Goal: Task Accomplishment & Management: Manage account settings

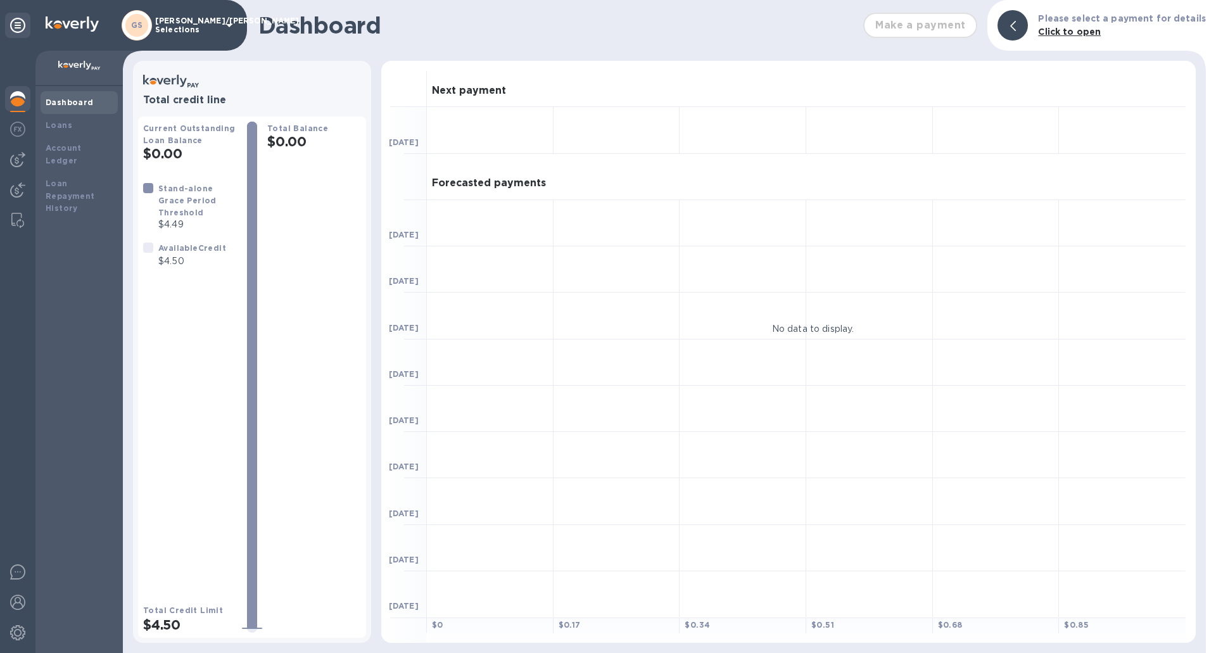
click at [1079, 36] on b "Click to open" at bounding box center [1069, 32] width 63 height 10
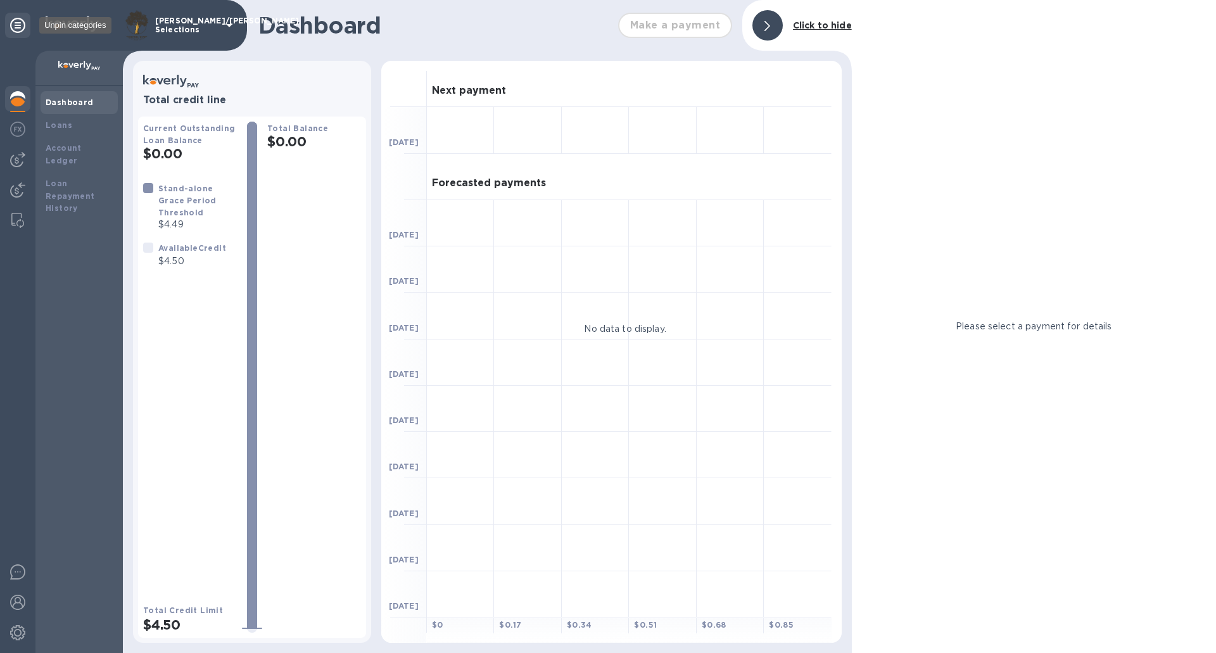
click at [13, 22] on icon at bounding box center [17, 25] width 15 height 15
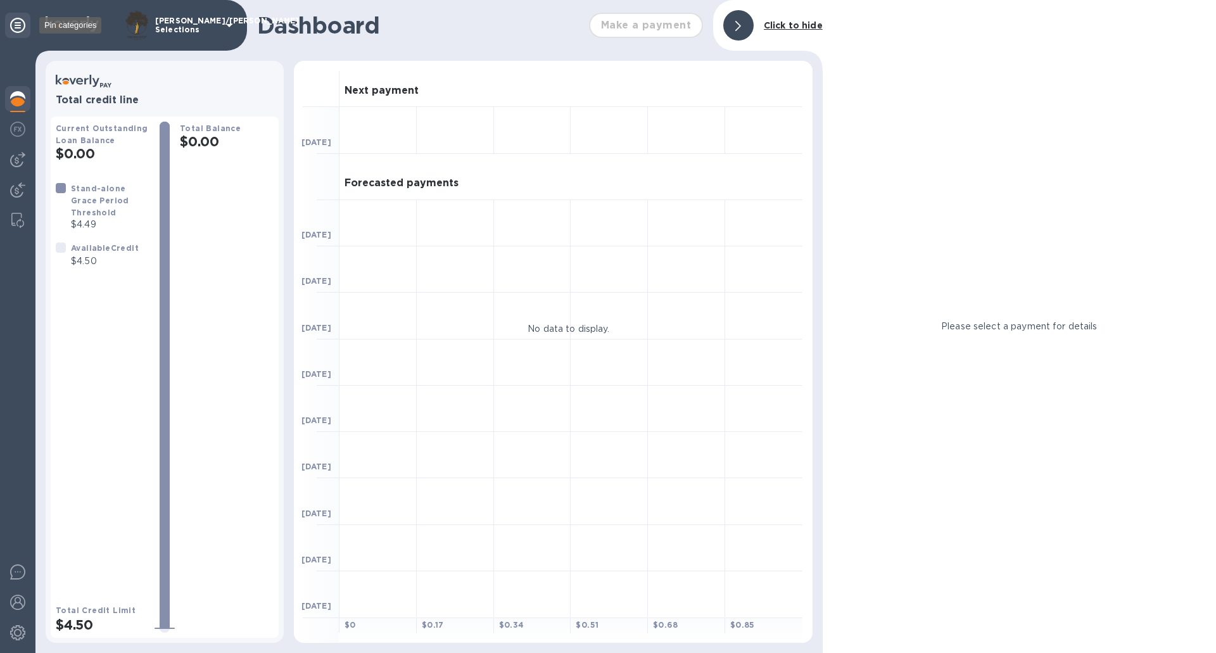
click at [18, 26] on icon at bounding box center [17, 25] width 15 height 15
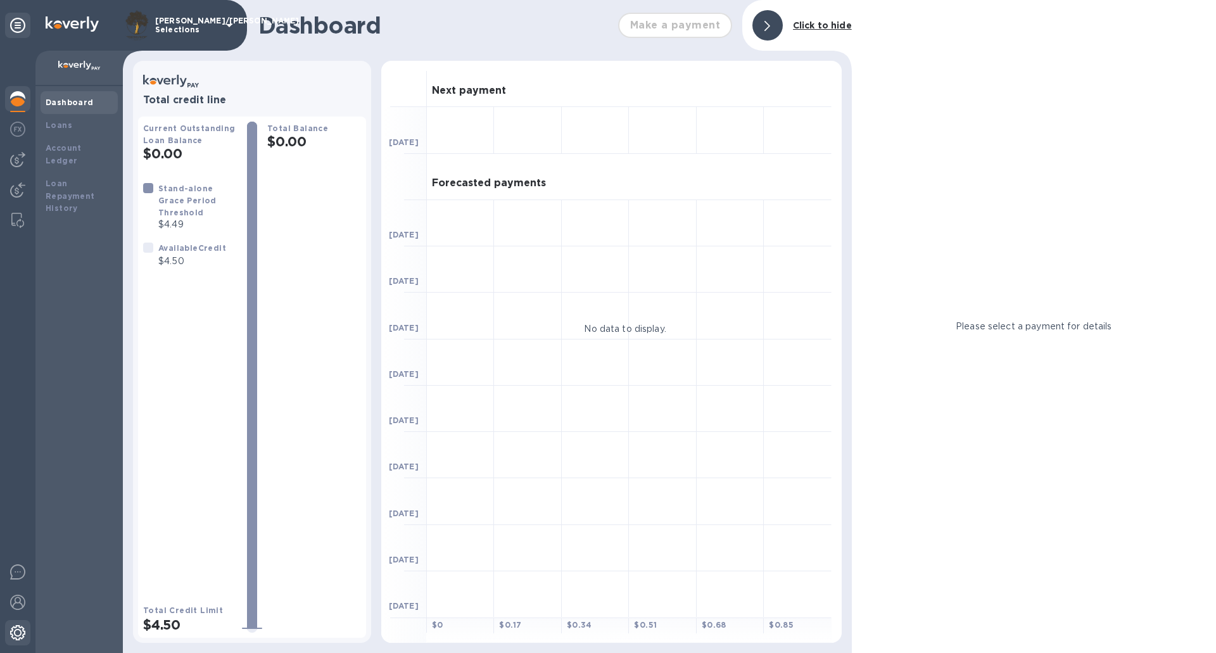
click at [25, 630] on div at bounding box center [17, 634] width 25 height 28
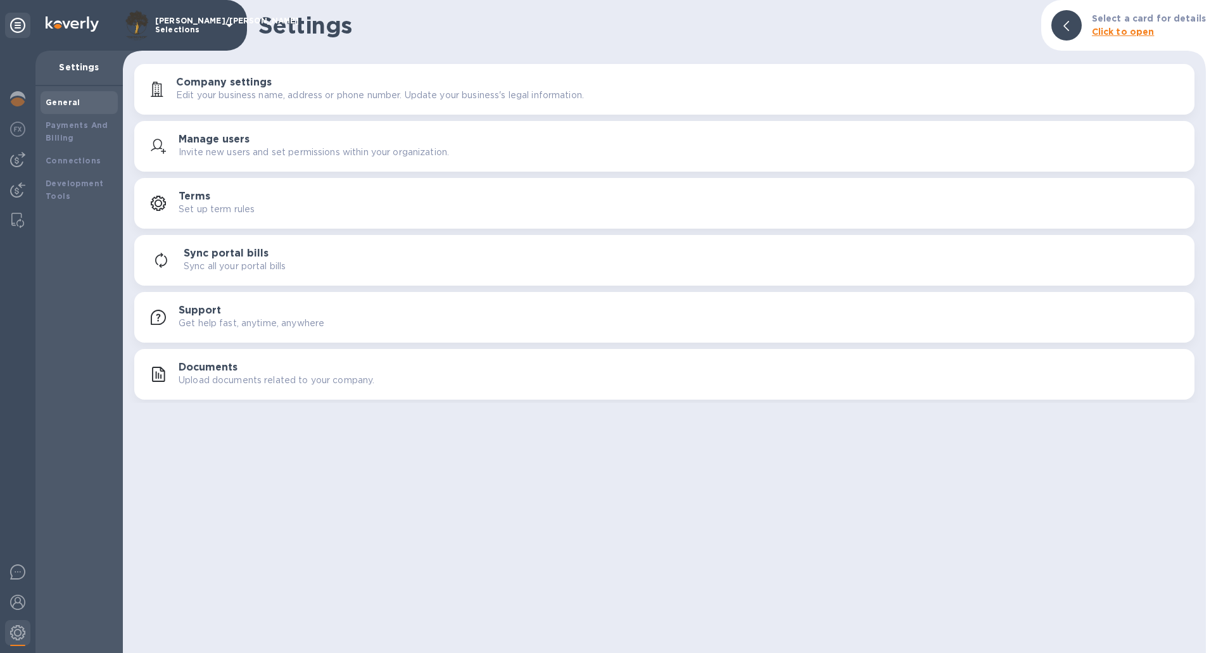
click at [220, 152] on p "Invite new users and set permissions within your organization." at bounding box center [314, 152] width 270 height 13
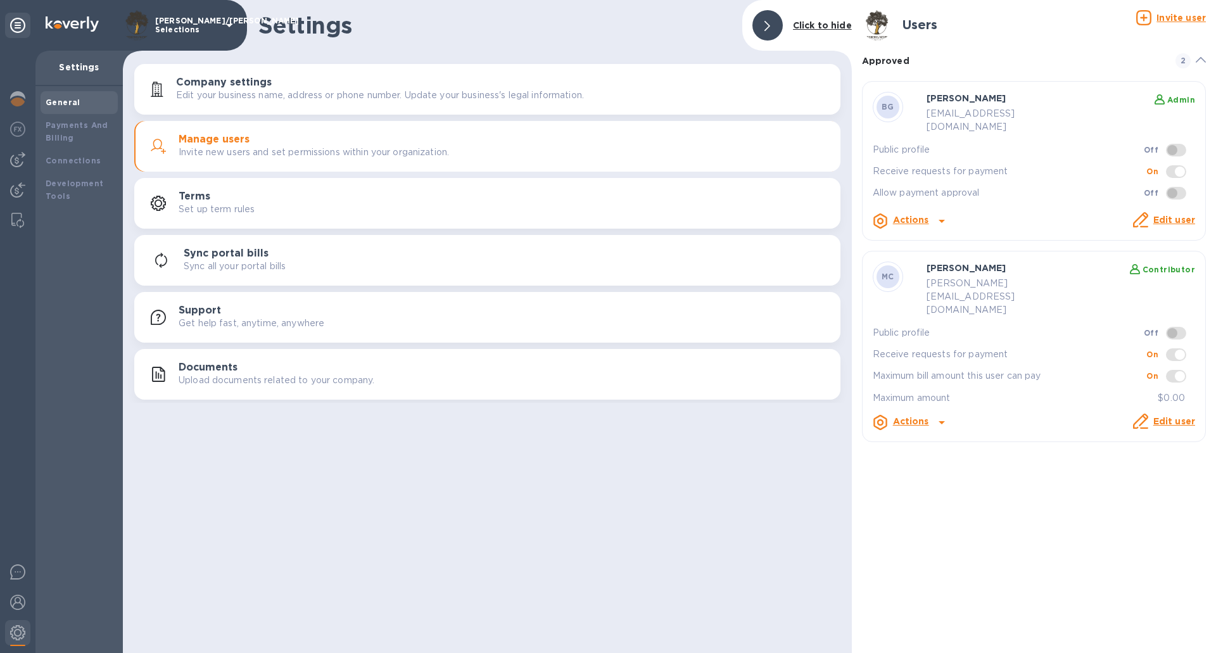
click at [940, 415] on icon at bounding box center [941, 422] width 15 height 15
click at [1177, 360] on div at bounding box center [608, 326] width 1216 height 653
click at [1179, 370] on span at bounding box center [1176, 376] width 20 height 13
click at [1175, 391] on p "$0.00" at bounding box center [1171, 397] width 27 height 13
click at [1177, 265] on b "Contributor" at bounding box center [1168, 269] width 53 height 9
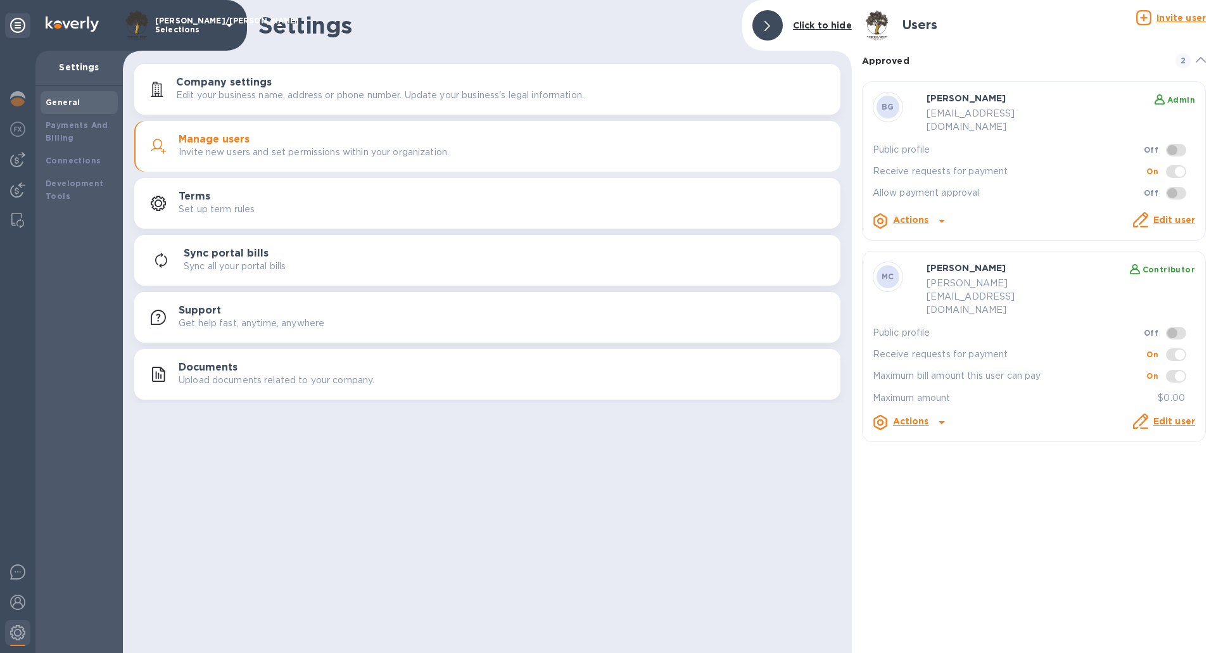
click at [970, 262] on p "[PERSON_NAME]" at bounding box center [1004, 268] width 157 height 13
click at [1173, 20] on u "Invite user" at bounding box center [1180, 18] width 49 height 10
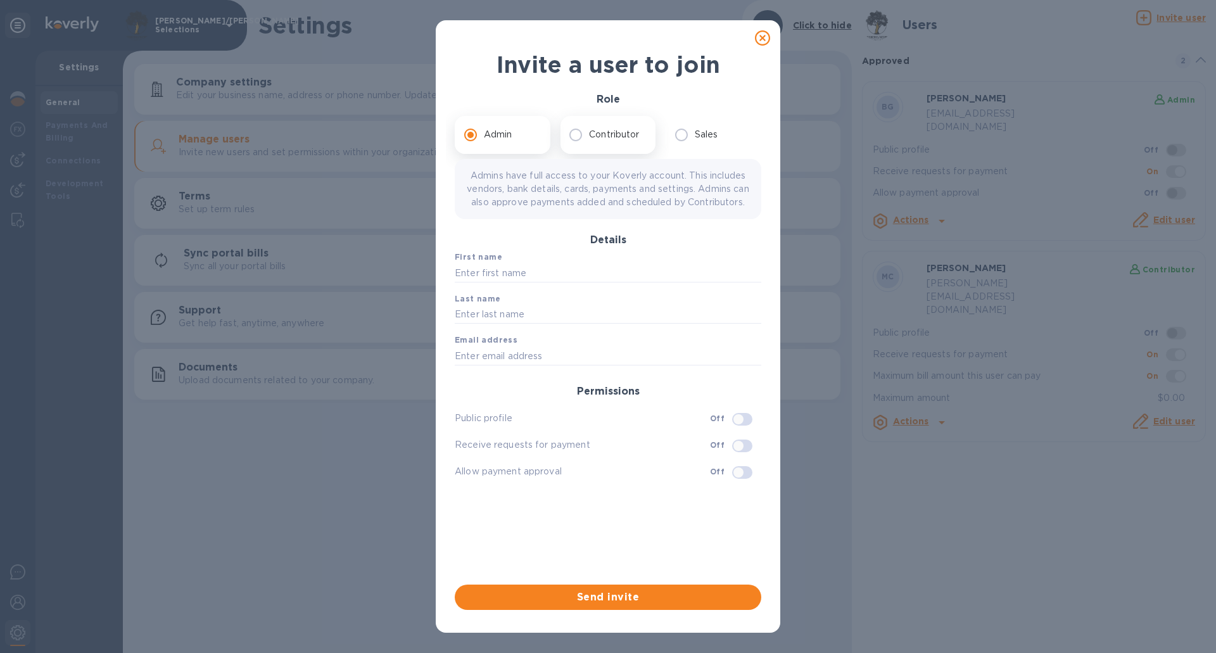
click at [639, 138] on p "Contributor" at bounding box center [614, 134] width 50 height 13
click at [589, 138] on input "Contributor" at bounding box center [575, 135] width 27 height 27
radio input "true"
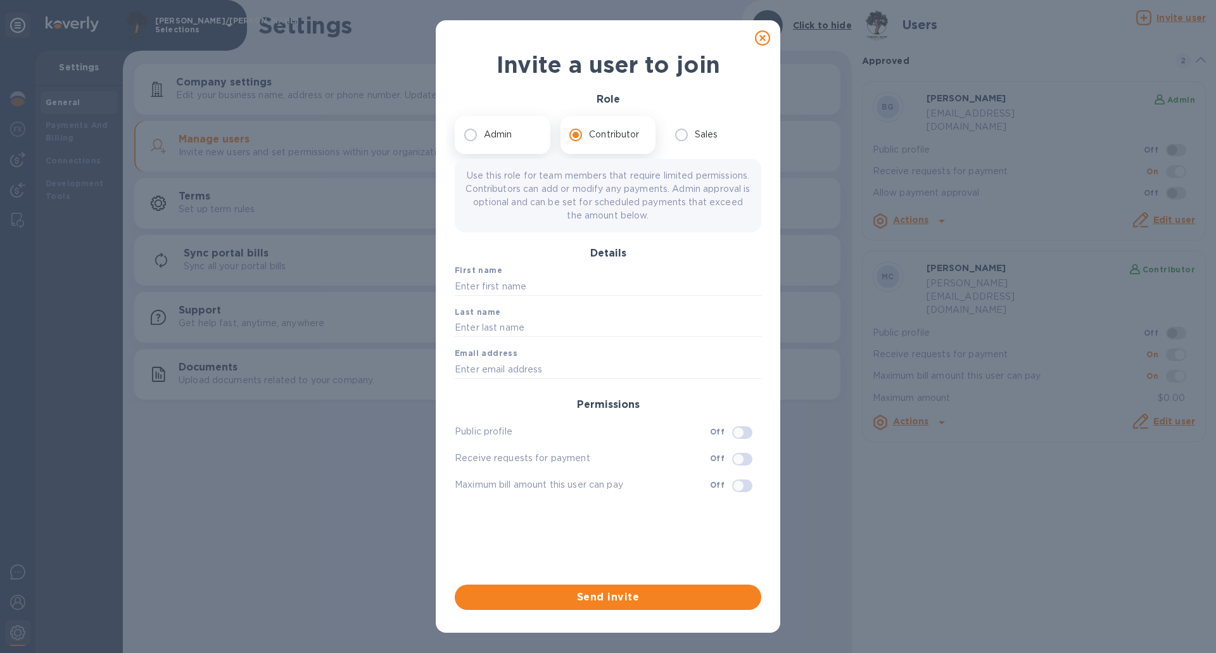
click at [500, 130] on p "Admin" at bounding box center [498, 134] width 28 height 13
click at [484, 130] on input "Admin" at bounding box center [470, 135] width 27 height 27
radio input "true"
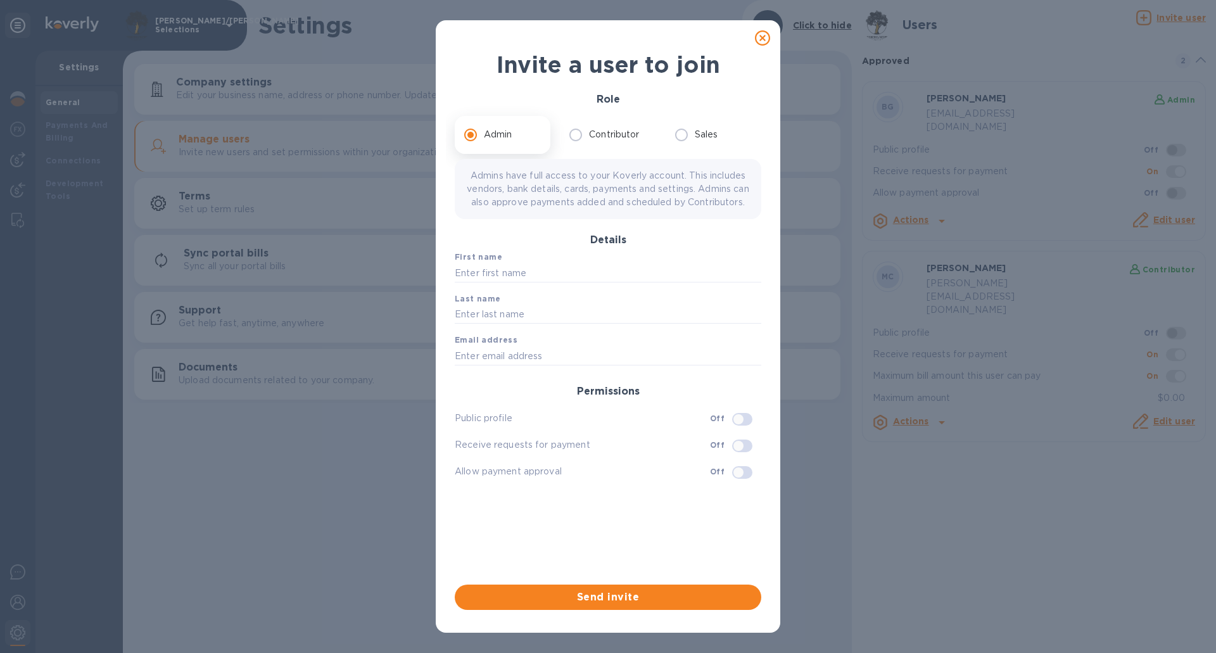
click at [762, 39] on icon at bounding box center [762, 37] width 15 height 15
